Goal: Navigation & Orientation: Find specific page/section

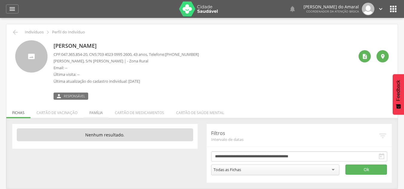
click at [97, 115] on li "Família" at bounding box center [95, 111] width 25 height 14
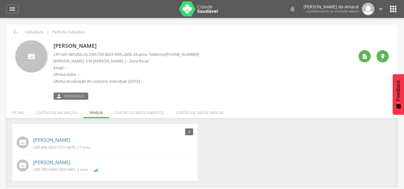
scroll to position [18, 0]
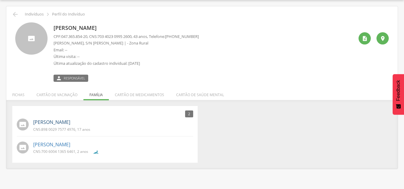
click at [53, 121] on link "[PERSON_NAME]" at bounding box center [51, 122] width 37 height 7
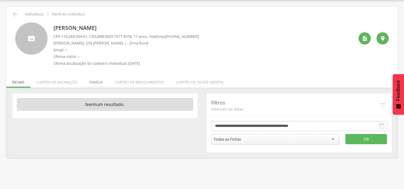
click at [95, 83] on li "Família" at bounding box center [95, 81] width 25 height 14
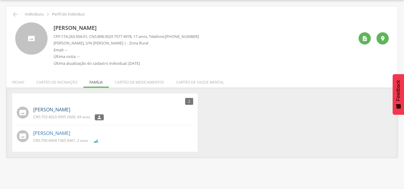
click at [51, 109] on link "[PERSON_NAME]" at bounding box center [51, 109] width 37 height 7
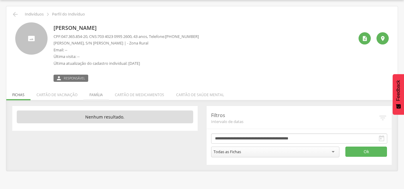
click at [92, 92] on li "Família" at bounding box center [95, 93] width 25 height 14
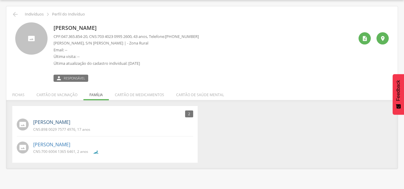
click at [70, 122] on link "[PERSON_NAME]" at bounding box center [51, 122] width 37 height 7
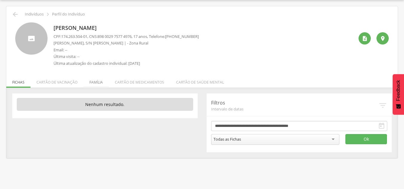
click at [100, 81] on li "Família" at bounding box center [95, 81] width 25 height 14
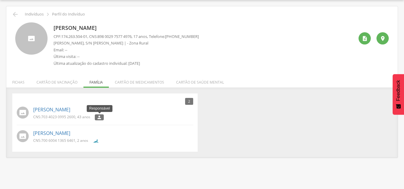
click at [99, 119] on icon "" at bounding box center [99, 117] width 5 height 4
click at [66, 113] on link "[PERSON_NAME]" at bounding box center [51, 109] width 37 height 7
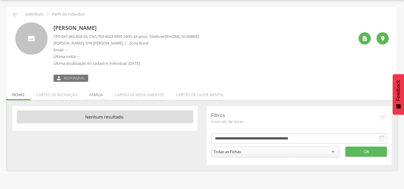
click at [101, 93] on li "Família" at bounding box center [95, 93] width 25 height 14
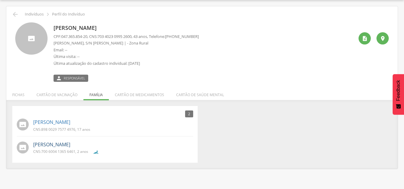
click at [44, 143] on link "[PERSON_NAME]" at bounding box center [51, 144] width 37 height 7
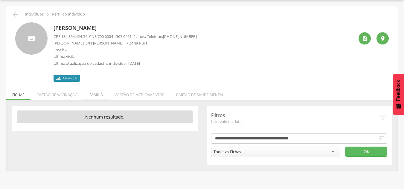
click at [103, 90] on li "Família" at bounding box center [95, 93] width 25 height 14
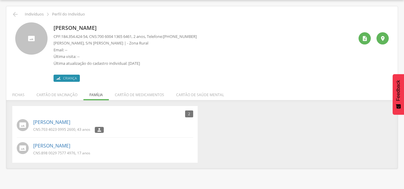
click at [335, 169] on div "2 Nenhum outro membro da família cadastrado. [PERSON_NAME] CNS: 703 4023 0995 2…" at bounding box center [202, 137] width 392 height 63
click at [365, 40] on icon "" at bounding box center [365, 39] width 6 height 6
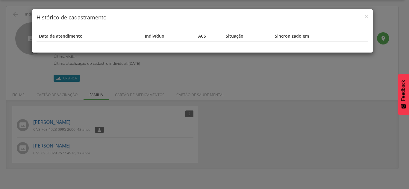
click at [362, 17] on h4 "Histórico de cadastramento" at bounding box center [201, 18] width 331 height 8
click at [365, 17] on span "×" at bounding box center [366, 16] width 4 height 8
